Goal: Information Seeking & Learning: Learn about a topic

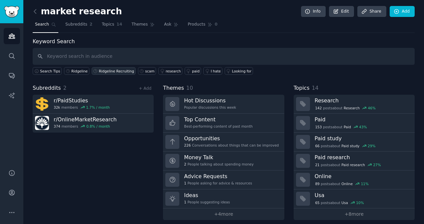
click at [107, 71] on div "Ridgeline Recruiting" at bounding box center [116, 71] width 35 height 5
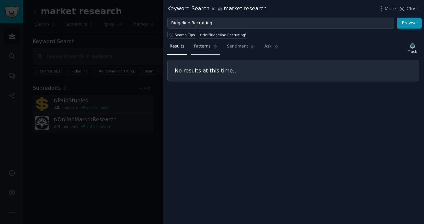
click at [194, 51] on link "Patterns" at bounding box center [205, 48] width 28 height 14
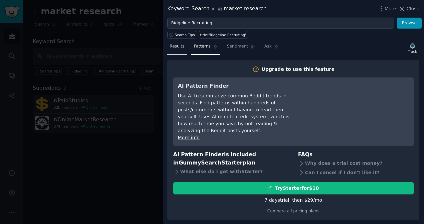
click at [176, 47] on span "Results" at bounding box center [176, 47] width 15 height 6
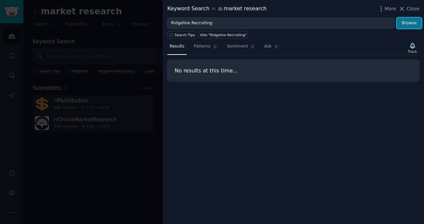
click at [407, 25] on button "Browse" at bounding box center [408, 23] width 25 height 11
click at [416, 7] on span "Close" at bounding box center [412, 8] width 13 height 7
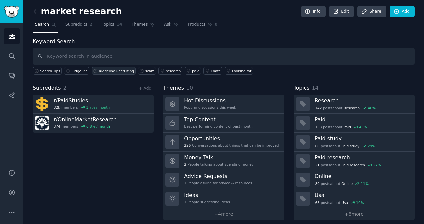
click at [105, 70] on div "Ridgeline Recruiting" at bounding box center [116, 71] width 35 height 5
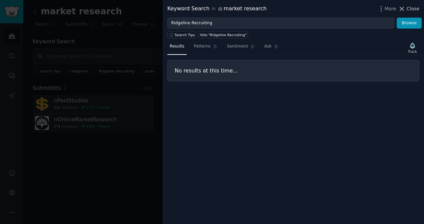
click at [410, 9] on span "Close" at bounding box center [412, 8] width 13 height 7
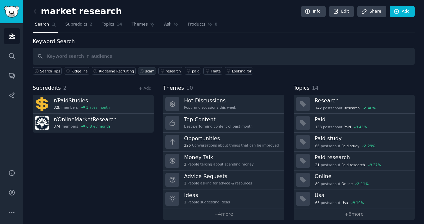
click at [145, 69] on div "scam" at bounding box center [149, 71] width 9 height 5
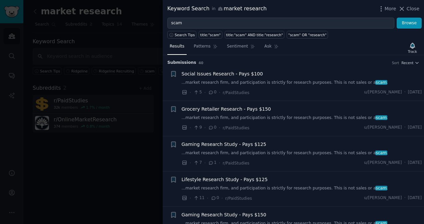
click at [277, 152] on link "...market research firm, and participation is strictly for research purposes. T…" at bounding box center [301, 154] width 240 height 6
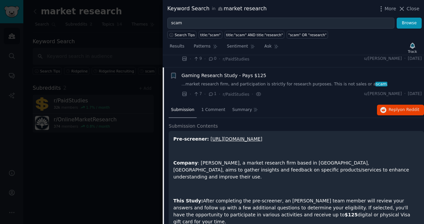
scroll to position [81, 0]
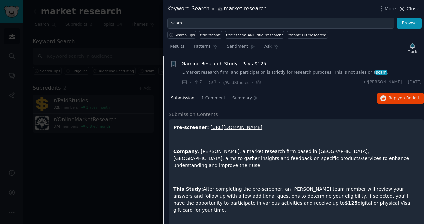
click at [408, 6] on span "Close" at bounding box center [412, 8] width 13 height 7
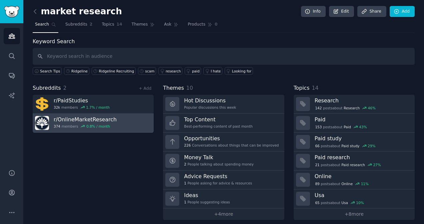
click at [109, 121] on h3 "r/ OnlineMarketResearch" at bounding box center [85, 119] width 63 height 7
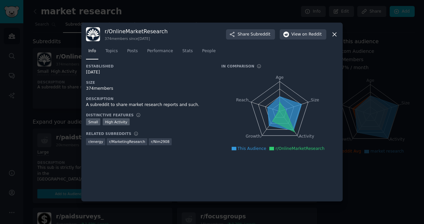
click at [333, 34] on icon at bounding box center [334, 34] width 7 height 7
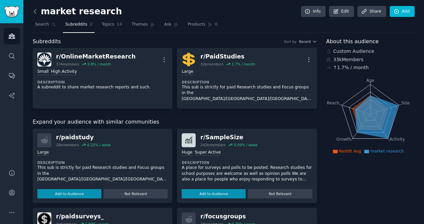
click at [35, 9] on icon at bounding box center [35, 11] width 7 height 7
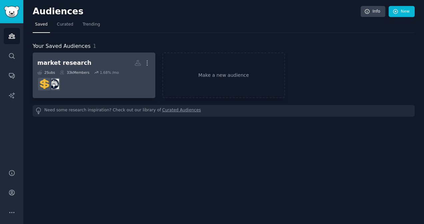
click at [106, 62] on h2 "market research More" at bounding box center [93, 63] width 113 height 12
